Goal: Task Accomplishment & Management: Use online tool/utility

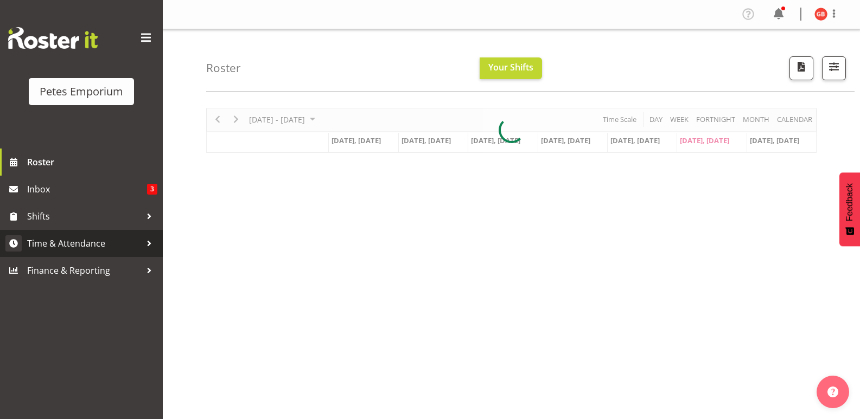
click at [64, 237] on span "Time & Attendance" at bounding box center [84, 243] width 114 height 16
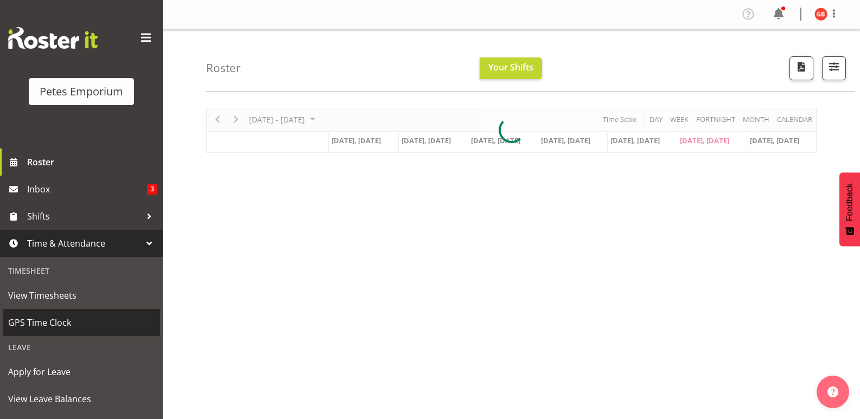
click at [55, 320] on span "GPS Time Clock" at bounding box center [81, 323] width 146 height 16
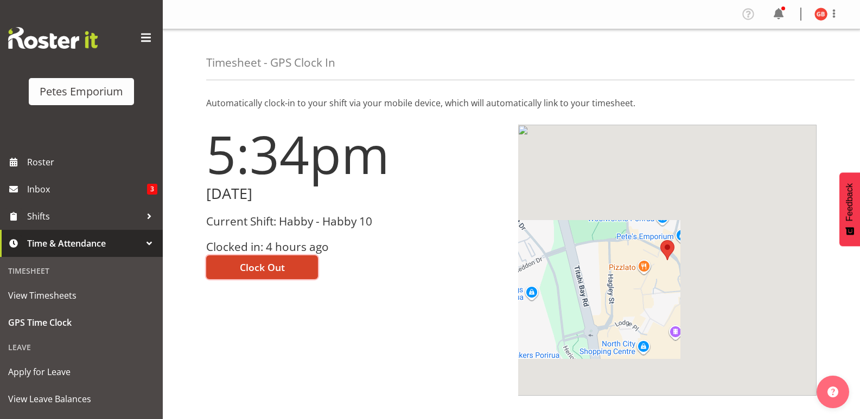
click at [288, 270] on button "Clock Out" at bounding box center [262, 267] width 112 height 24
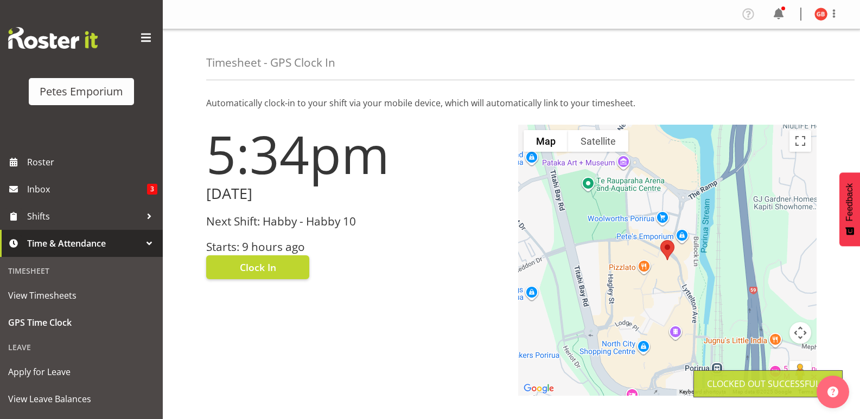
click at [816, 13] on img at bounding box center [820, 14] width 13 height 13
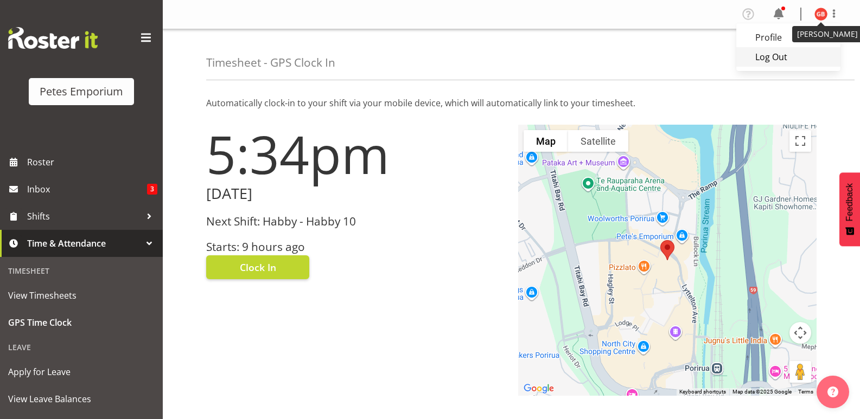
click at [769, 54] on link "Log Out" at bounding box center [788, 57] width 104 height 20
